Goal: Task Accomplishment & Management: Use online tool/utility

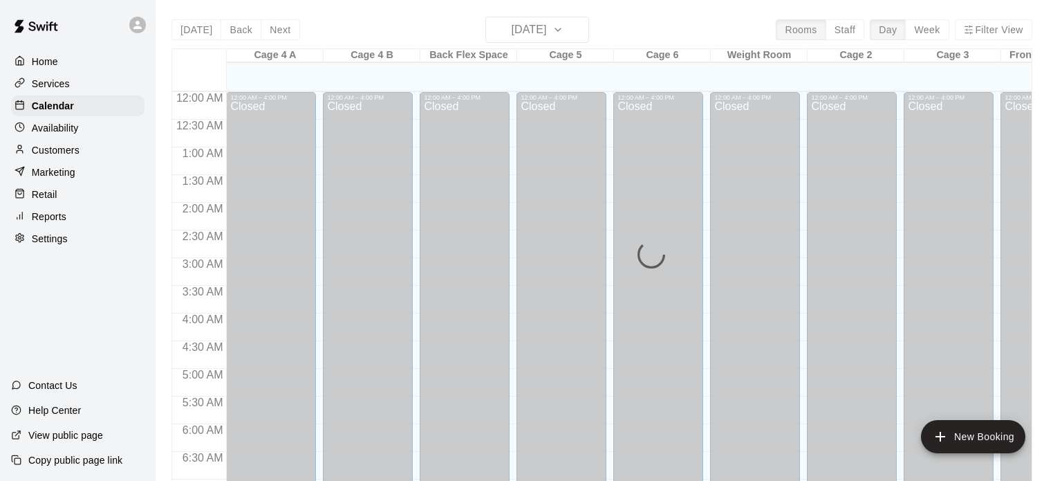
scroll to position [880, 0]
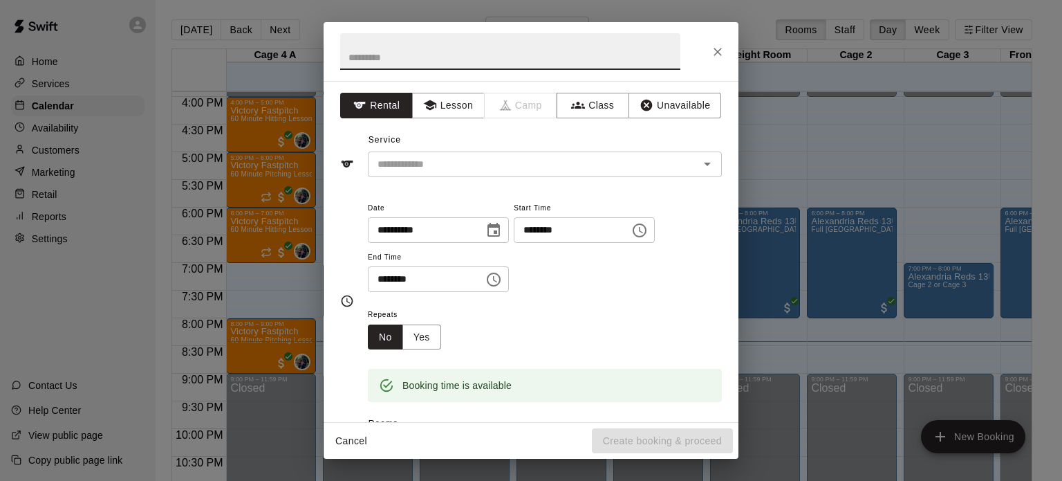
click at [717, 53] on icon "Close" at bounding box center [718, 52] width 8 height 8
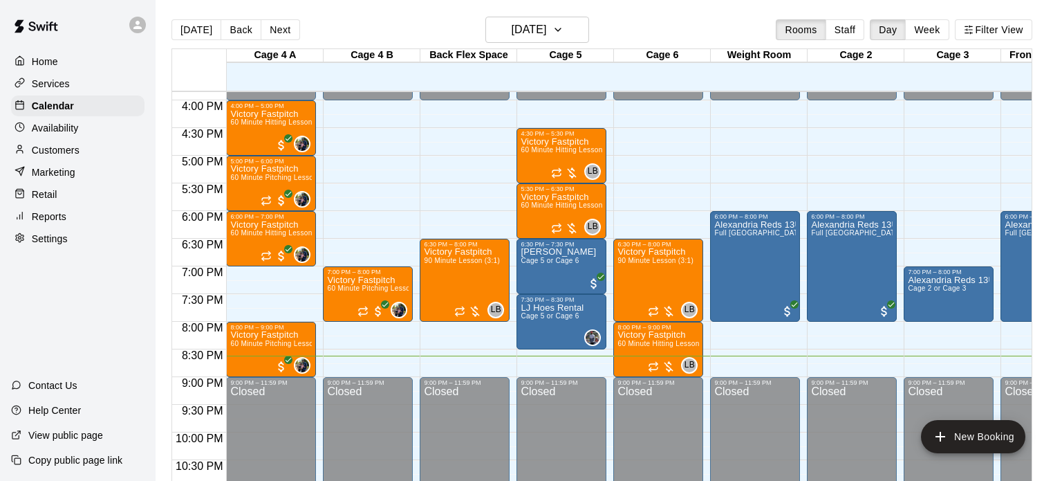
scroll to position [878, 0]
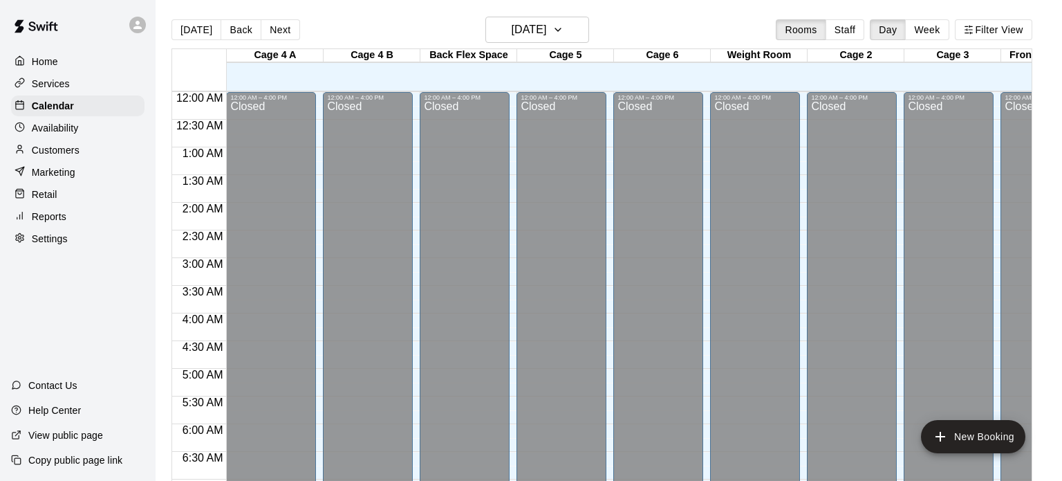
scroll to position [880, 0]
